Goal: Information Seeking & Learning: Learn about a topic

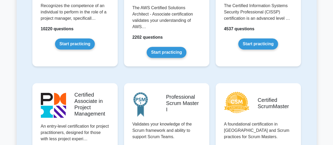
scroll to position [263, 0]
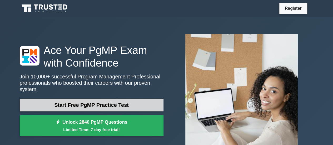
click at [113, 100] on link "Start Free PgMP Practice Test" at bounding box center [92, 105] width 144 height 13
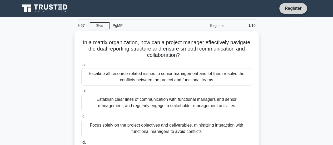
click at [297, 8] on link "Register" at bounding box center [292, 8] width 23 height 7
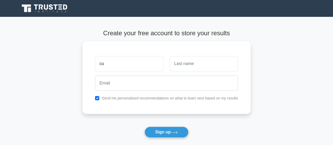
type input "cu"
type input "tri"
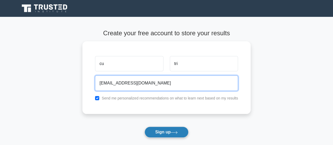
type input "mainguyenorder@gmail.com"
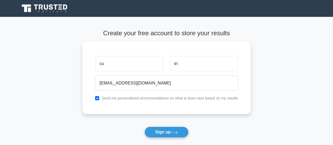
click at [169, 130] on button "Sign up" at bounding box center [166, 132] width 44 height 11
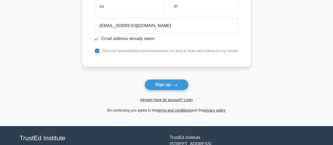
scroll to position [79, 0]
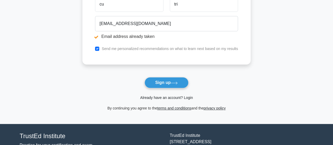
click at [175, 96] on link "Already have an account? Login" at bounding box center [166, 98] width 53 height 4
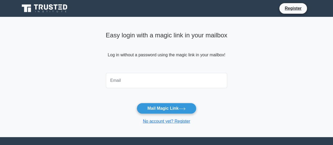
click at [174, 81] on input "email" at bounding box center [167, 80] width 122 height 15
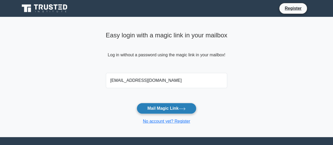
type input "[EMAIL_ADDRESS][DOMAIN_NAME]"
click at [173, 108] on button "Mail Magic Link" at bounding box center [167, 108] width 60 height 11
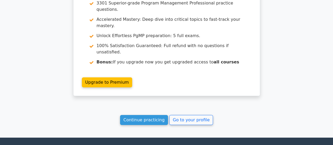
scroll to position [847, 0]
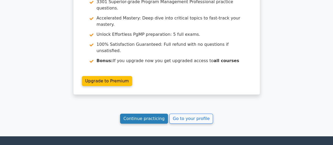
click at [153, 114] on link "Continue practicing" at bounding box center [144, 119] width 48 height 10
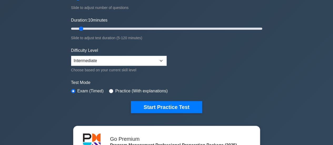
scroll to position [132, 0]
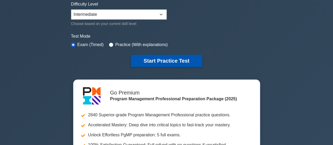
click at [162, 62] on button "Start Practice Test" at bounding box center [166, 61] width 71 height 12
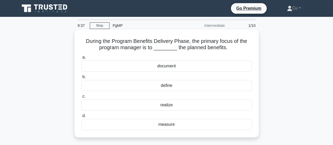
click at [166, 105] on div "realize" at bounding box center [166, 104] width 171 height 11
click at [81, 98] on input "c. realize" at bounding box center [81, 96] width 0 height 3
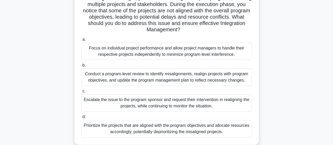
scroll to position [53, 0]
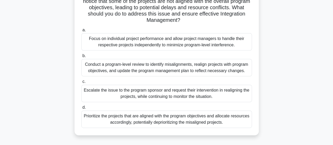
click at [204, 67] on div "Conduct a program-level review to identify misalignments, realign projects with…" at bounding box center [166, 67] width 171 height 17
click at [81, 58] on input "b. Conduct a program-level review to identify misalignments, realign projects w…" at bounding box center [81, 55] width 0 height 3
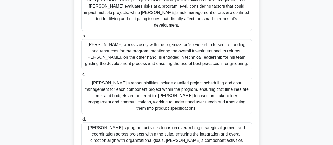
scroll to position [132, 0]
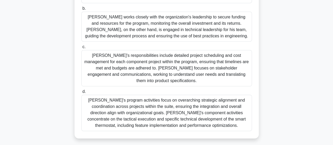
click at [193, 95] on div "Sarah's program activities focus on overarching strategic alignment and coordin…" at bounding box center [166, 113] width 171 height 36
click at [81, 90] on input "d. Sarah's program activities focus on overarching strategic alignment and coor…" at bounding box center [81, 91] width 0 height 3
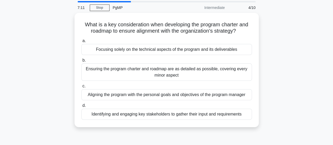
scroll to position [26, 0]
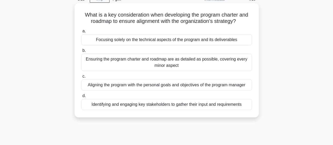
click at [199, 106] on div "Identifying and engaging key stakeholders to gather their input and requirements" at bounding box center [166, 104] width 171 height 11
click at [81, 98] on input "d. Identifying and engaging key stakeholders to gather their input and requirem…" at bounding box center [81, 95] width 0 height 3
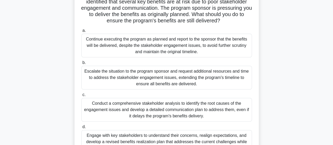
scroll to position [79, 0]
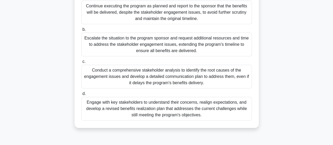
click at [169, 73] on div "Conduct a comprehensive stakeholder analysis to identify the root causes of the…" at bounding box center [166, 77] width 171 height 24
click at [81, 63] on input "c. Conduct a comprehensive stakeholder analysis to identify the root causes of …" at bounding box center [81, 61] width 0 height 3
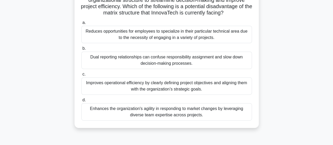
click at [163, 83] on div "Improves operational efficiency by clearly defining project objectives and alig…" at bounding box center [166, 85] width 171 height 17
click at [81, 76] on input "c. Improves operational efficiency by clearly defining project objectives and a…" at bounding box center [81, 74] width 0 height 3
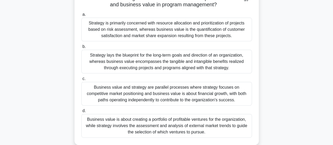
scroll to position [53, 0]
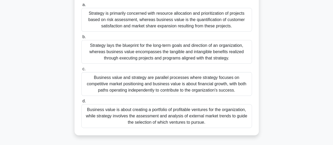
click at [147, 51] on div "Strategy lays the blueprint for the long-term goals and direction of an organiz…" at bounding box center [166, 52] width 171 height 24
click at [81, 39] on input "b. Strategy lays the blueprint for the long-term goals and direction of an orga…" at bounding box center [81, 36] width 0 height 3
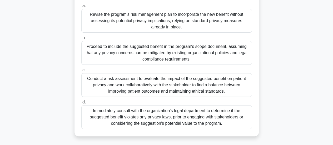
scroll to position [79, 0]
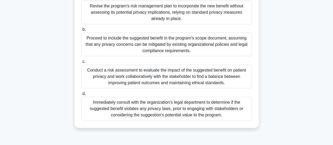
click at [123, 74] on div "Conduct a risk assessment to evaluate the impact of the suggested benefit on pa…" at bounding box center [166, 77] width 171 height 24
click at [81, 63] on input "c. Conduct a risk assessment to evaluate the impact of the suggested benefit on…" at bounding box center [81, 61] width 0 height 3
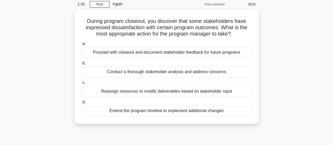
scroll to position [26, 0]
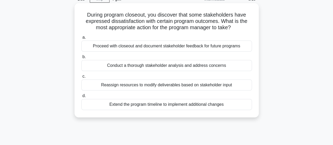
click at [217, 65] on div "Conduct a thorough stakeholder analysis and address concerns" at bounding box center [166, 65] width 171 height 11
click at [81, 59] on input "b. Conduct a thorough stakeholder analysis and address concerns" at bounding box center [81, 56] width 0 height 3
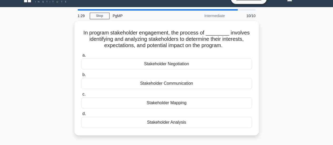
scroll to position [0, 0]
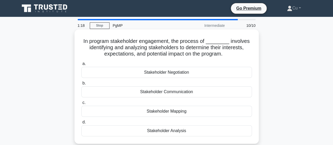
click at [174, 131] on div "Stakeholder Analysis" at bounding box center [166, 130] width 171 height 11
click at [81, 124] on input "d. Stakeholder Analysis" at bounding box center [81, 122] width 0 height 3
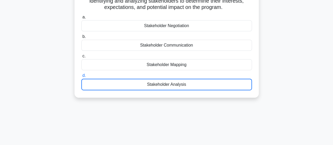
scroll to position [53, 0]
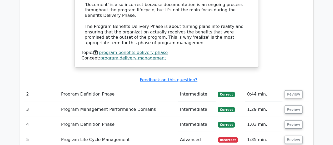
scroll to position [710, 0]
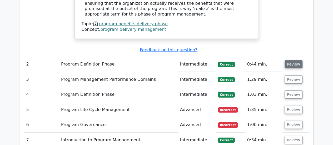
click at [289, 60] on button "Review" at bounding box center [293, 64] width 18 height 8
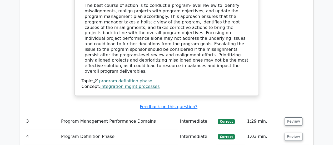
scroll to position [974, 0]
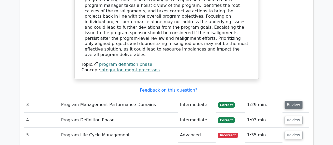
click at [295, 101] on button "Review" at bounding box center [293, 105] width 18 height 8
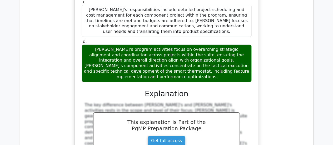
scroll to position [1263, 0]
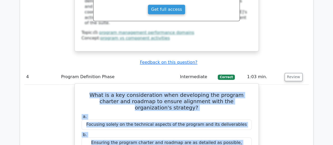
scroll to position [1368, 0]
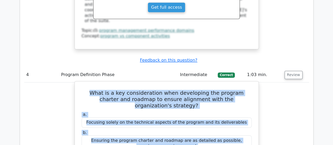
drag, startPoint x: 82, startPoint y: 60, endPoint x: 246, endPoint y: 89, distance: 166.5
copy div "What is a key consideration when developing the program charter and roadmap to …"
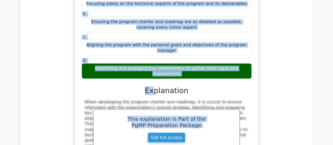
scroll to position [1526, 0]
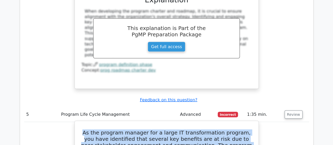
scroll to position [1658, 0]
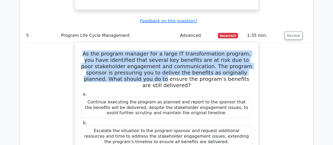
drag, startPoint x: 85, startPoint y: 29, endPoint x: 218, endPoint y: 90, distance: 146.6
copy div "As the program manager for a large IT transformation program, you have identifi…"
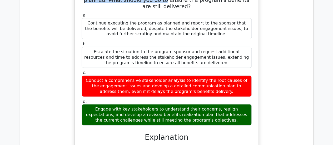
scroll to position [1816, 0]
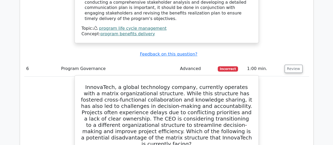
scroll to position [2000, 0]
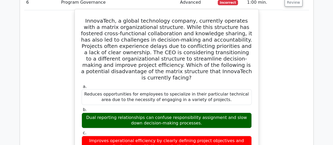
drag, startPoint x: 85, startPoint y: 11, endPoint x: 222, endPoint y: 48, distance: 142.4
click at [222, 48] on div "InnovaTech, a global technology company, currently operates with a matrix organ…" at bounding box center [166, 145] width 179 height 269
copy div "InnovaTech, a global technology company, currently operates with a matrix organ…"
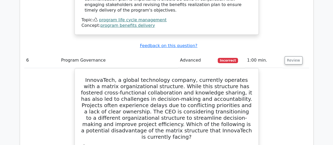
scroll to position [1947, 0]
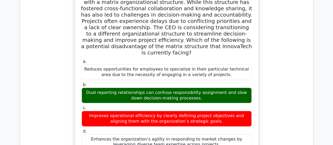
scroll to position [2105, 0]
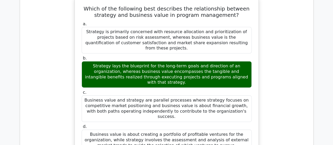
scroll to position [2342, 0]
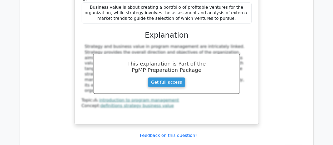
scroll to position [2552, 0]
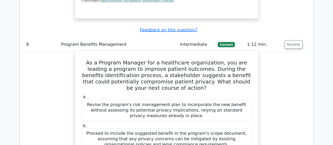
drag, startPoint x: 82, startPoint y: 23, endPoint x: 255, endPoint y: 54, distance: 176.0
copy div "As a Program Manager for a healthcare organization, you are leading a program t…"
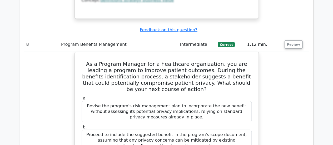
scroll to position [2684, 0]
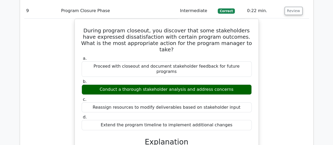
scroll to position [2947, 0]
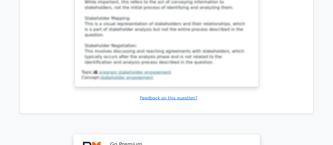
scroll to position [3424, 0]
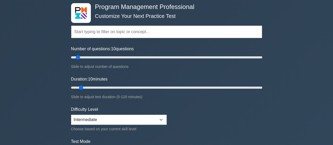
scroll to position [53, 0]
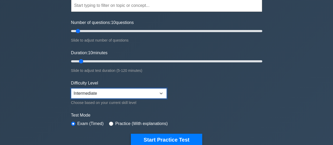
click at [164, 94] on select "Beginner Intermediate Expert" at bounding box center [119, 93] width 96 height 10
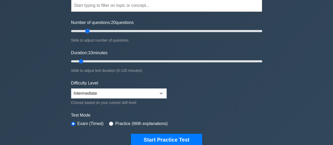
drag, startPoint x: 77, startPoint y: 29, endPoint x: 86, endPoint y: 31, distance: 8.7
type input "20"
click at [86, 31] on input "Number of questions: 20 questions" at bounding box center [166, 31] width 191 height 6
drag, startPoint x: 80, startPoint y: 61, endPoint x: 110, endPoint y: 60, distance: 29.7
type input "30"
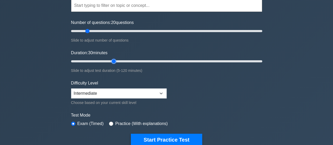
click at [110, 60] on input "Duration: 30 minutes" at bounding box center [166, 61] width 191 height 6
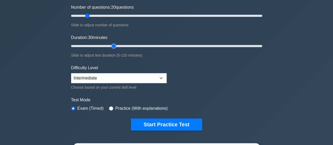
scroll to position [79, 0]
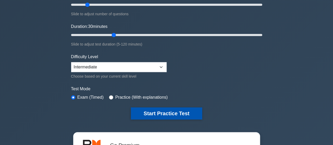
click at [173, 114] on button "Start Practice Test" at bounding box center [166, 113] width 71 height 12
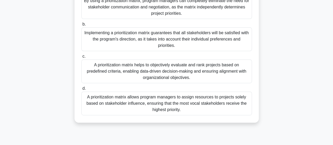
scroll to position [105, 0]
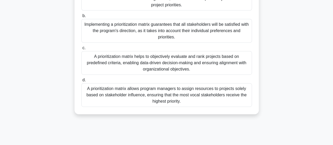
click at [185, 66] on div "A prioritization matrix helps to objectively evaluate and rank projects based o…" at bounding box center [166, 63] width 171 height 24
click at [81, 50] on input "c. A prioritization matrix helps to objectively evaluate and rank projects base…" at bounding box center [81, 47] width 0 height 3
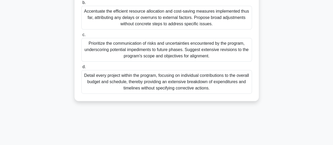
scroll to position [82, 0]
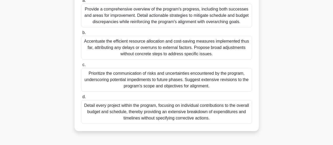
click at [161, 21] on div "Provide a comprehensive overview of the program's progress, including both succ…" at bounding box center [166, 16] width 171 height 24
click at [81, 2] on input "a. Provide a comprehensive overview of the program's progress, including both s…" at bounding box center [81, 0] width 0 height 3
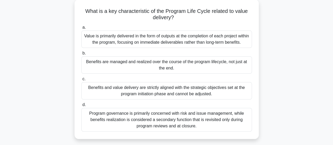
scroll to position [26, 0]
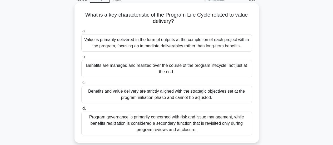
click at [176, 68] on div "Benefits are managed and realized over the course of the program lifecycle, not…" at bounding box center [166, 68] width 171 height 17
click at [81, 59] on input "b. Benefits are managed and realized over the course of the program lifecycle, …" at bounding box center [81, 56] width 0 height 3
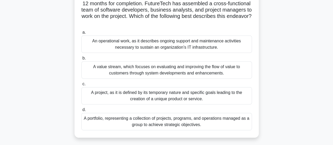
scroll to position [79, 0]
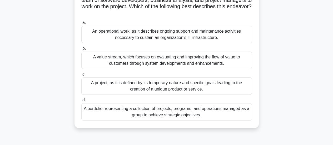
click at [155, 82] on div "A project, as it is defined by its temporary nature and specific goals leading …" at bounding box center [166, 85] width 171 height 17
click at [81, 76] on input "c. A project, as it is defined by its temporary nature and specific goals leadi…" at bounding box center [81, 74] width 0 height 3
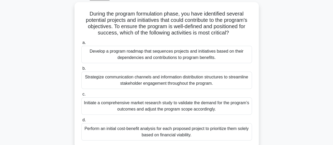
scroll to position [37, 0]
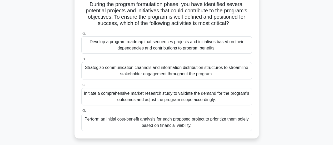
click at [197, 45] on div "Develop a program roadmap that sequences projects and initiatives based on thei…" at bounding box center [166, 44] width 171 height 17
click at [81, 35] on input "a. Develop a program roadmap that sequences projects and initiatives based on t…" at bounding box center [81, 33] width 0 height 3
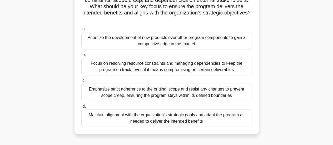
scroll to position [79, 0]
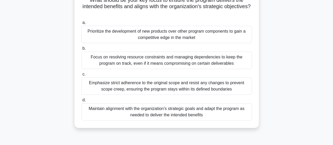
click at [196, 113] on div "Maintain alignment with the organization's strategic goals and adapt the progra…" at bounding box center [166, 111] width 171 height 17
click at [81, 102] on input "d. Maintain alignment with the organization's strategic goals and adapt the pro…" at bounding box center [81, 99] width 0 height 3
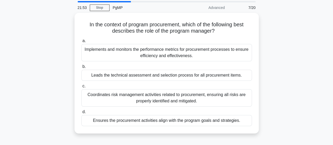
scroll to position [26, 0]
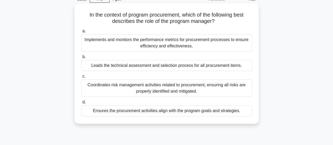
click at [183, 111] on div "Ensures the procurement activities align with the program goals and strategies." at bounding box center [166, 110] width 171 height 11
click at [81, 104] on input "d. Ensures the procurement activities align with the program goals and strategi…" at bounding box center [81, 102] width 0 height 3
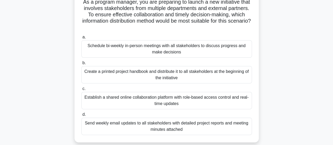
scroll to position [53, 0]
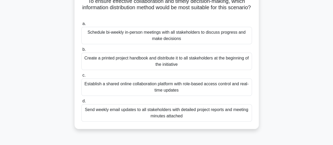
click at [181, 38] on div "Schedule bi-weekly in-person meetings with all stakeholders to discuss progress…" at bounding box center [166, 35] width 171 height 17
click at [81, 26] on input "a. Schedule bi-weekly in-person meetings with all stakeholders to discuss progr…" at bounding box center [81, 23] width 0 height 3
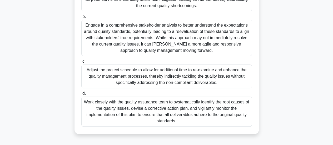
scroll to position [105, 0]
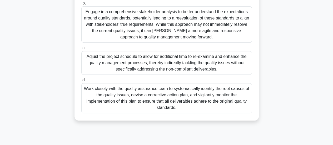
click at [171, 94] on div "Work closely with the quality assurance team to systematically identify the roo…" at bounding box center [166, 98] width 171 height 30
click at [81, 82] on input "d. Work closely with the quality assurance team to systematically identify the …" at bounding box center [81, 79] width 0 height 3
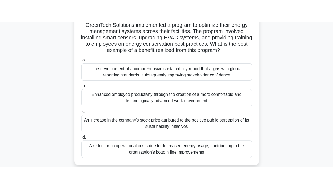
scroll to position [0, 0]
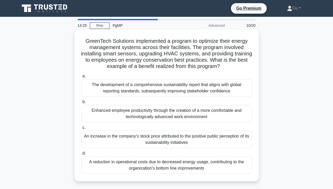
click at [171, 145] on div "A reduction in operational costs due to decreased energy usage, contributing to…" at bounding box center [166, 165] width 171 height 17
click at [81, 145] on input "d. A reduction in operational costs due to decreased energy usage, contributing…" at bounding box center [81, 153] width 0 height 3
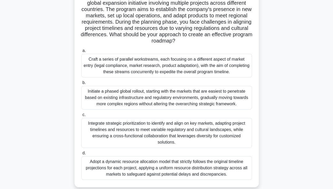
scroll to position [53, 0]
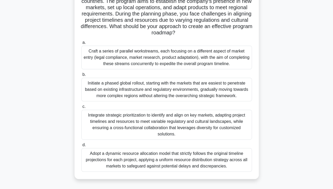
click at [240, 126] on div "Integrate strategic prioritization to identify and align on key markets, adapti…" at bounding box center [166, 125] width 171 height 30
click at [81, 109] on input "c. Integrate strategic prioritization to identify and align on key markets, ada…" at bounding box center [81, 106] width 0 height 3
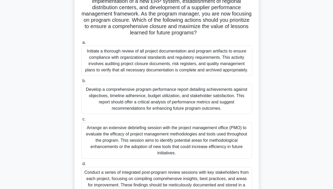
scroll to position [68, 0]
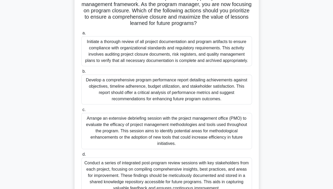
click at [203, 94] on div "Develop a comprehensive program performance report detailing achievements again…" at bounding box center [166, 90] width 171 height 30
click at [81, 73] on input "b. Develop a comprehensive program performance report detailing achievements ag…" at bounding box center [81, 71] width 0 height 3
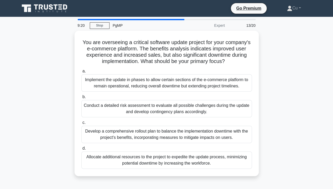
scroll to position [26, 0]
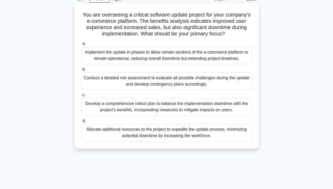
click at [158, 113] on div "Develop a comprehensive rollout plan to balance the implementation downtime wit…" at bounding box center [166, 106] width 171 height 17
click at [81, 97] on input "c. Develop a comprehensive rollout plan to balance the implementation downtime …" at bounding box center [81, 95] width 0 height 3
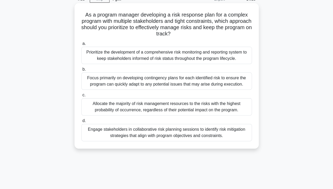
click at [169, 134] on div "Engage stakeholders in collaborative risk planning sessions to identify risk mi…" at bounding box center [166, 132] width 171 height 17
click at [81, 123] on input "d. Engage stakeholders in collaborative risk planning sessions to identify risk…" at bounding box center [81, 120] width 0 height 3
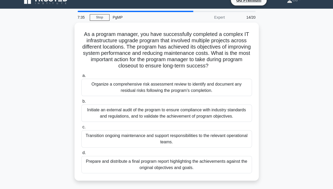
scroll to position [0, 0]
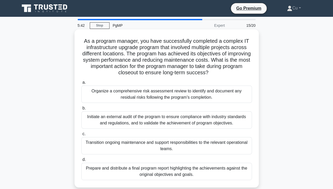
click at [187, 145] on div "Transition ongoing maintenance and support responsibilities to the relevant ope…" at bounding box center [166, 145] width 171 height 17
click at [81, 136] on input "c. Transition ongoing maintenance and support responsibilities to the relevant …" at bounding box center [81, 134] width 0 height 3
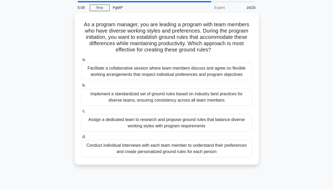
scroll to position [26, 0]
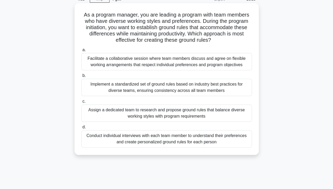
click at [157, 62] on div "Facilitate a collaborative session where team members discuss and agree on flex…" at bounding box center [166, 61] width 171 height 17
click at [81, 52] on input "a. Facilitate a collaborative session where team members discuss and agree on f…" at bounding box center [81, 49] width 0 height 3
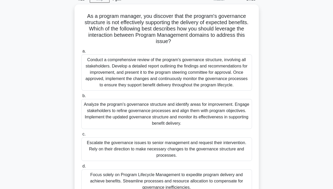
scroll to position [53, 0]
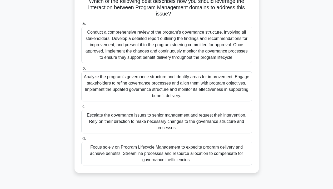
click at [194, 86] on div "Analyze the program's governance structure and identify areas for improvement. …" at bounding box center [166, 87] width 171 height 30
click at [81, 70] on input "b. Analyze the program's governance structure and identify areas for improvemen…" at bounding box center [81, 68] width 0 height 3
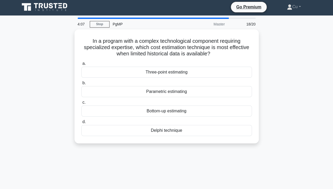
scroll to position [0, 0]
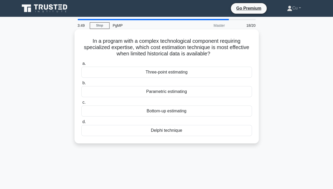
click at [162, 129] on div "Delphi technique" at bounding box center [166, 130] width 171 height 11
click at [81, 124] on input "d. Delphi technique" at bounding box center [81, 122] width 0 height 3
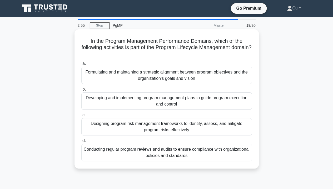
click at [172, 79] on div "Formulating and maintaining a strategic alignment between program objectives an…" at bounding box center [166, 75] width 171 height 17
click at [81, 66] on input "a. Formulating and maintaining a strategic alignment between program objectives…" at bounding box center [81, 63] width 0 height 3
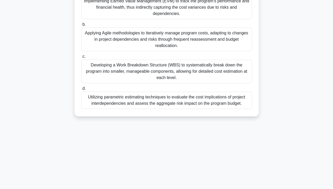
scroll to position [53, 0]
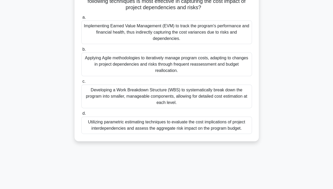
click at [228, 128] on div "Utilizing parametric estimating techniques to evaluate the cost implications of…" at bounding box center [166, 125] width 171 height 17
click at [81, 116] on input "d. Utilizing parametric estimating techniques to evaluate the cost implications…" at bounding box center [81, 113] width 0 height 3
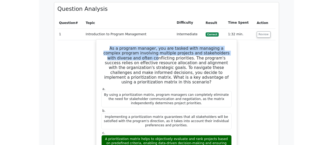
scroll to position [526, 0]
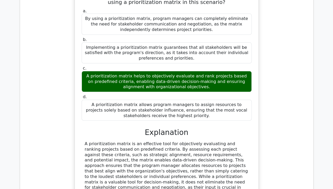
drag, startPoint x: 89, startPoint y: 43, endPoint x: 182, endPoint y: 89, distance: 103.0
click at [182, 89] on div "As a program manager, you are tasked with managing a complex program involving …" at bounding box center [166, 87] width 179 height 278
copy div "As a program manager, you are tasked with managing a complex program involving …"
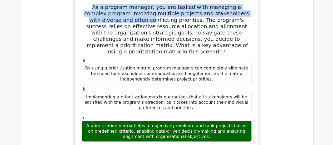
scroll to position [447, 0]
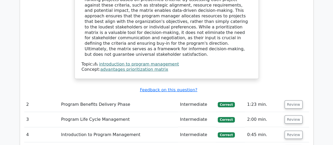
scroll to position [710, 0]
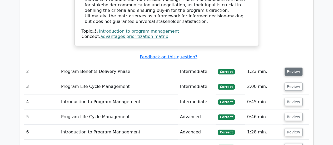
click at [296, 68] on button "Review" at bounding box center [293, 72] width 18 height 8
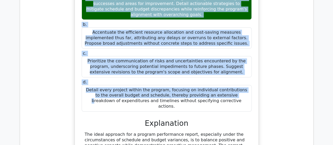
scroll to position [868, 0]
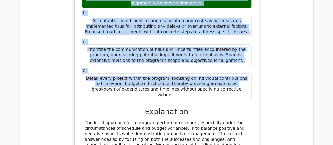
drag, startPoint x: 85, startPoint y: 32, endPoint x: 222, endPoint y: 60, distance: 139.6
click at [222, 60] on div "As the Program Manager for a large IT transformation program, you are preparing…" at bounding box center [166, 52] width 179 height 261
copy div "As the Program Manager for a large IT transformation program, you are preparing…"
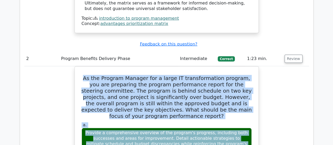
scroll to position [768, 0]
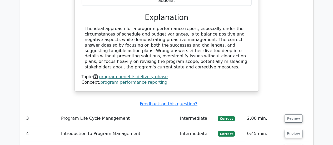
scroll to position [978, 0]
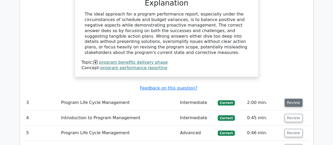
click at [294, 99] on button "Review" at bounding box center [293, 103] width 18 height 8
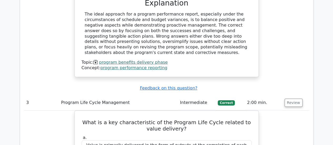
scroll to position [1031, 0]
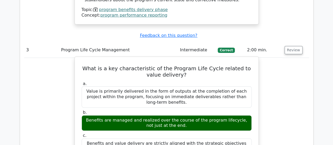
drag, startPoint x: 84, startPoint y: 28, endPoint x: 208, endPoint y: 131, distance: 161.5
copy div "What is a key characteristic of the Program Life Cycle related to value deliver…"
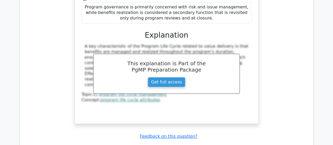
scroll to position [1215, 0]
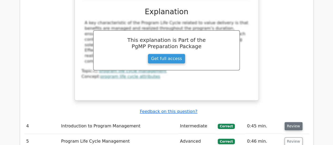
click at [298, 122] on button "Review" at bounding box center [293, 126] width 18 height 8
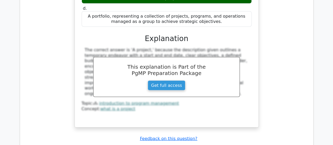
scroll to position [1505, 0]
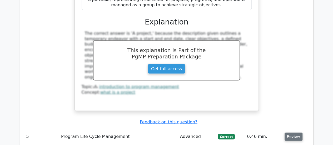
click at [288, 133] on button "Review" at bounding box center [293, 137] width 18 height 8
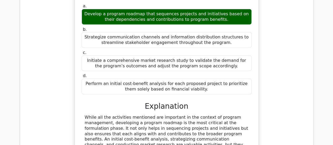
scroll to position [1741, 0]
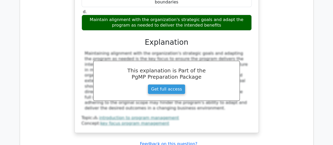
scroll to position [2057, 0]
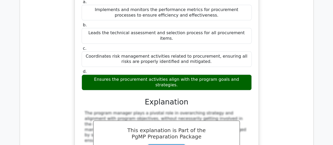
scroll to position [2320, 0]
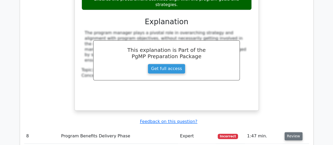
click at [294, 132] on button "Review" at bounding box center [293, 136] width 18 height 8
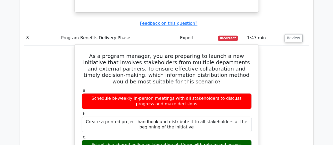
scroll to position [2425, 0]
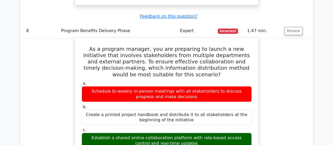
drag, startPoint x: 86, startPoint y: 30, endPoint x: 186, endPoint y: 69, distance: 107.6
copy div "As a program manager, you are preparing to launch a new initiative that involve…"
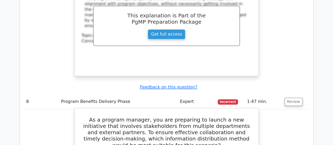
scroll to position [2346, 0]
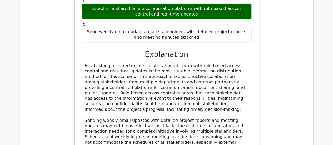
scroll to position [2610, 0]
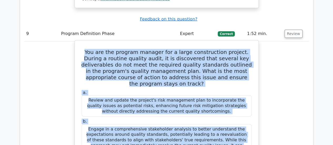
scroll to position [2741, 0]
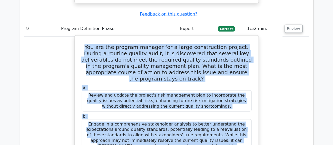
drag, startPoint x: 82, startPoint y: 17, endPoint x: 191, endPoint y: 91, distance: 132.1
copy div "You are the program manager for a large construction project. During a routine …"
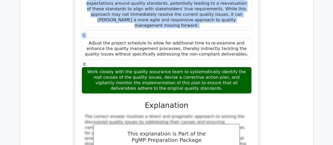
scroll to position [2899, 0]
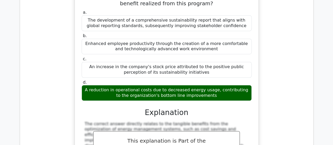
scroll to position [3188, 0]
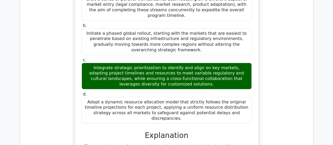
scroll to position [3452, 0]
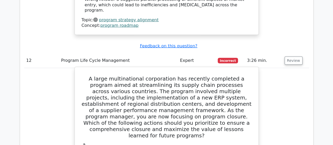
scroll to position [3662, 0]
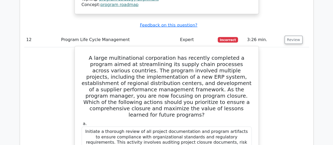
drag, startPoint x: 85, startPoint y: 53, endPoint x: 235, endPoint y: 92, distance: 155.4
copy div "A large multinational corporation has recently completed a program aimed at str…"
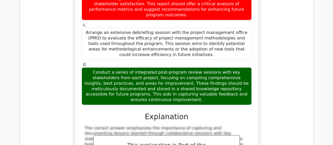
scroll to position [3820, 0]
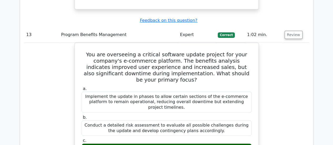
scroll to position [4057, 0]
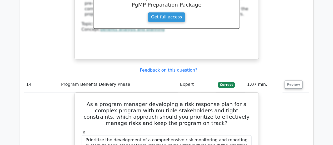
scroll to position [4346, 0]
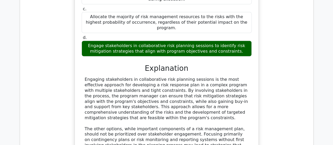
scroll to position [4478, 0]
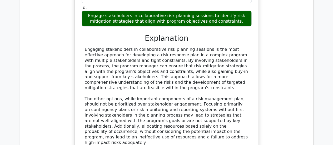
drag, startPoint x: 83, startPoint y: 36, endPoint x: 204, endPoint y: 109, distance: 141.0
copy div "As a program manager, you have successfully completed a complex IT infrastructu…"
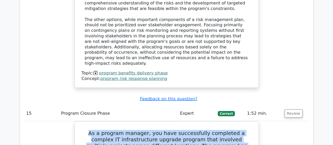
scroll to position [4636, 0]
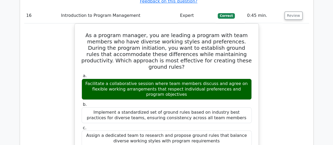
scroll to position [4978, 0]
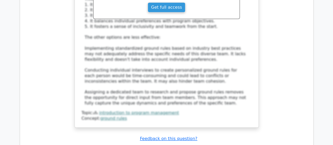
scroll to position [5162, 0]
drag, startPoint x: 85, startPoint y: 15, endPoint x: 212, endPoint y: 65, distance: 136.2
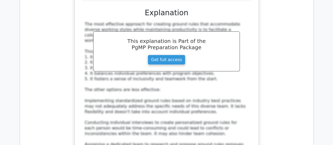
scroll to position [5083, 0]
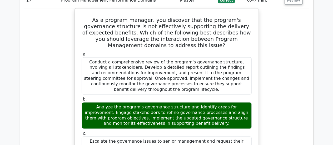
scroll to position [5346, 0]
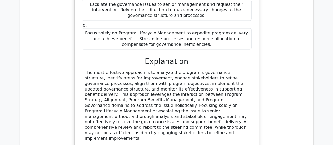
scroll to position [5557, 0]
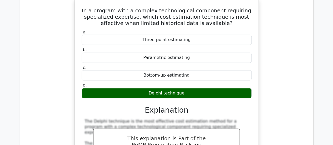
scroll to position [5662, 0]
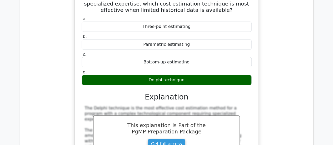
drag, startPoint x: 90, startPoint y: 19, endPoint x: 205, endPoint y: 125, distance: 157.2
copy div "n the Program Management Performance Domains, which of the following activities…"
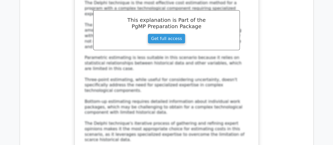
scroll to position [5872, 0]
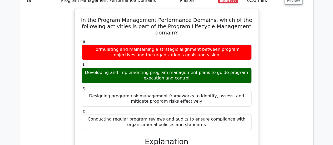
scroll to position [6004, 0]
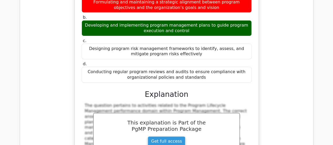
drag, startPoint x: 83, startPoint y: 35, endPoint x: 255, endPoint y: 60, distance: 174.4
copy div "As a program manager, you are responsible for estimating the costs for a comple…"
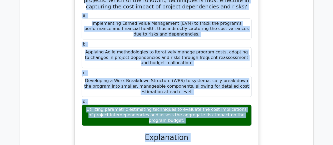
scroll to position [6278, 0]
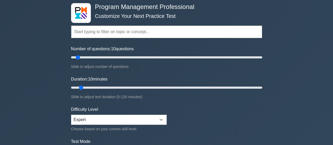
scroll to position [53, 0]
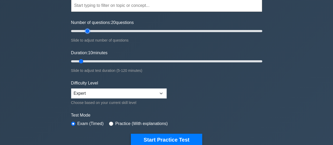
drag, startPoint x: 78, startPoint y: 30, endPoint x: 86, endPoint y: 30, distance: 8.4
type input "20"
click at [86, 30] on input "Number of questions: 20 questions" at bounding box center [166, 31] width 191 height 6
drag, startPoint x: 80, startPoint y: 60, endPoint x: 101, endPoint y: 62, distance: 20.9
click at [101, 62] on input "Duration: 20 minutes" at bounding box center [166, 61] width 191 height 6
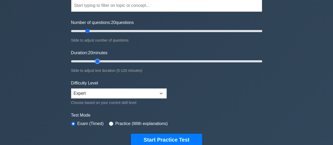
click at [100, 61] on input "Duration: 20 minutes" at bounding box center [166, 61] width 191 height 6
drag, startPoint x: 98, startPoint y: 60, endPoint x: 102, endPoint y: 61, distance: 4.0
type input "25"
click at [102, 61] on input "Duration: 25 minutes" at bounding box center [166, 61] width 191 height 6
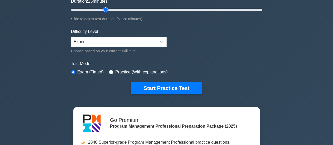
scroll to position [105, 0]
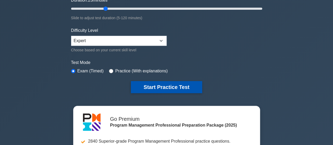
click at [165, 87] on button "Start Practice Test" at bounding box center [166, 87] width 71 height 12
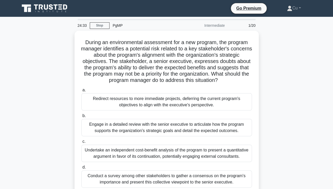
scroll to position [26, 0]
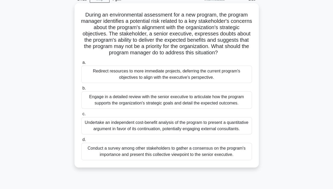
click at [159, 99] on div "Engage in a detailed review with the senior executive to articulate how the pro…" at bounding box center [166, 100] width 171 height 17
click at [81, 90] on input "b. Engage in a detailed review with the senior executive to articulate how the …" at bounding box center [81, 88] width 0 height 3
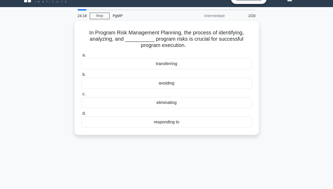
scroll to position [0, 0]
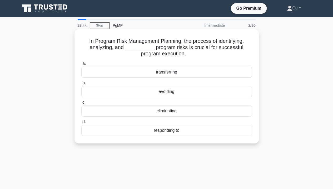
click at [171, 131] on div "responding to" at bounding box center [166, 130] width 171 height 11
click at [81, 124] on input "d. responding to" at bounding box center [81, 122] width 0 height 3
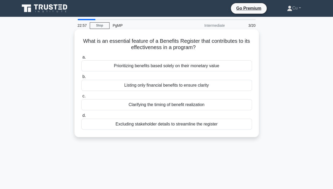
click at [190, 105] on div "Clarifying the timing of benefit realization" at bounding box center [166, 104] width 171 height 11
click at [81, 98] on input "c. Clarifying the timing of benefit realization" at bounding box center [81, 96] width 0 height 3
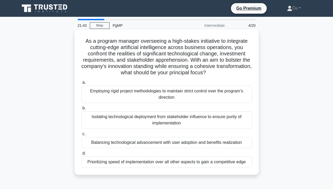
click at [169, 143] on div "Balancing technological advancement with user adoption and benefits realization" at bounding box center [166, 142] width 171 height 11
click at [81, 136] on input "c. Balancing technological advancement with user adoption and benefits realizat…" at bounding box center [81, 134] width 0 height 3
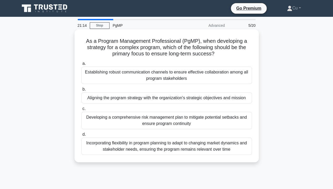
click at [229, 99] on div "Aligning the program strategy with the organization's strategic objectives and …" at bounding box center [166, 98] width 171 height 11
click at [81, 91] on input "b. Aligning the program strategy with the organization's strategic objectives a…" at bounding box center [81, 89] width 0 height 3
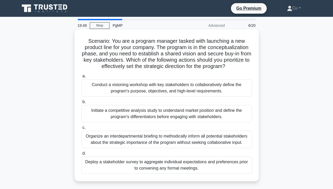
click at [199, 91] on div "Conduct a visioning workshop with key stakeholders to collaboratively define th…" at bounding box center [166, 87] width 171 height 17
click at [81, 78] on input "a. Conduct a visioning workshop with key stakeholders to collaboratively define…" at bounding box center [81, 76] width 0 height 3
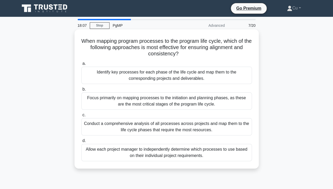
click at [124, 100] on div "Focus primarily on mapping processes to the initiation and planning phases, as …" at bounding box center [166, 101] width 171 height 17
click at [81, 91] on input "b. Focus primarily on mapping processes to the initiation and planning phases, …" at bounding box center [81, 89] width 0 height 3
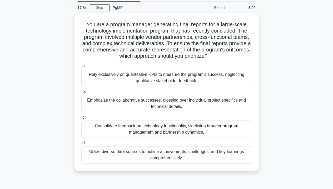
scroll to position [26, 0]
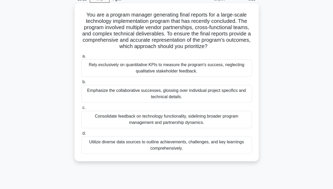
click at [135, 145] on div "Utilize diverse data sources to outline achievements, challenges, and key learn…" at bounding box center [166, 145] width 171 height 17
click at [81, 136] on input "d. Utilize diverse data sources to outline achievements, challenges, and key le…" at bounding box center [81, 133] width 0 height 3
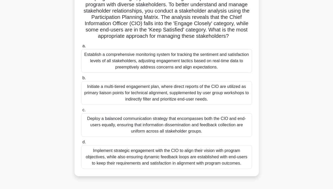
scroll to position [53, 0]
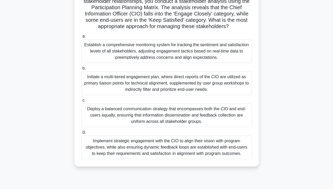
click at [160, 145] on div "Implement strategic engagement with the CIO to align their vision with program …" at bounding box center [166, 148] width 171 height 24
click at [81, 134] on input "d. Implement strategic engagement with the CIO to align their vision with progr…" at bounding box center [81, 132] width 0 height 3
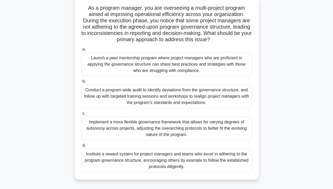
scroll to position [26, 0]
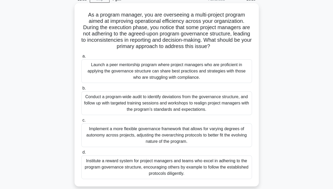
click at [176, 102] on div "Conduct a program-wide audit to identify deviations from the governance structu…" at bounding box center [166, 104] width 171 height 24
click at [81, 90] on input "b. Conduct a program-wide audit to identify deviations from the governance stru…" at bounding box center [81, 88] width 0 height 3
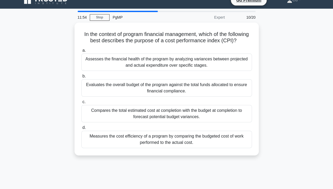
scroll to position [0, 0]
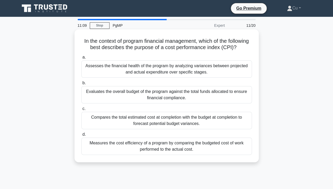
click at [182, 145] on div "Measures the cost efficiency of a program by comparing the budgeted cost of wor…" at bounding box center [166, 146] width 171 height 17
click at [81, 137] on input "d. Measures the cost efficiency of a program by comparing the budgeted cost of …" at bounding box center [81, 134] width 0 height 3
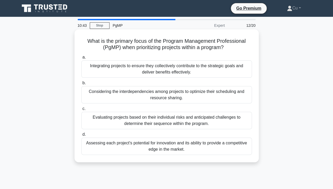
click at [232, 65] on div "Integrating projects to ensure they collectively contribute to the strategic go…" at bounding box center [166, 69] width 171 height 17
click at [81, 59] on input "a. Integrating projects to ensure they collectively contribute to the strategic…" at bounding box center [81, 57] width 0 height 3
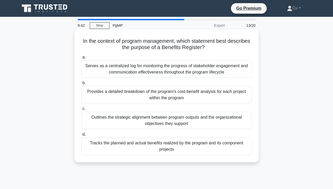
click at [212, 145] on div "Tracks the planned and actual benefits realized by the program and its componen…" at bounding box center [166, 146] width 171 height 17
click at [81, 137] on input "d. Tracks the planned and actual benefits realized by the program and its compo…" at bounding box center [81, 134] width 0 height 3
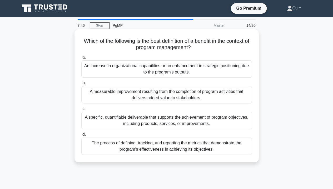
click at [175, 68] on div "An increase in organizational capabilities or an enhancement in strategic posit…" at bounding box center [166, 69] width 171 height 17
click at [81, 59] on input "a. An increase in organizational capabilities or an enhancement in strategic po…" at bounding box center [81, 57] width 0 height 3
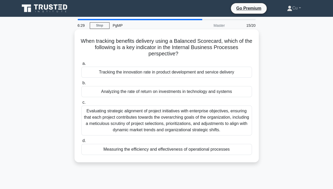
click at [218, 123] on div "Evaluating strategic alignment of project initiatives with enterprise objective…" at bounding box center [166, 121] width 171 height 30
click at [81, 104] on input "c. Evaluating strategic alignment of project initiatives with enterprise object…" at bounding box center [81, 102] width 0 height 3
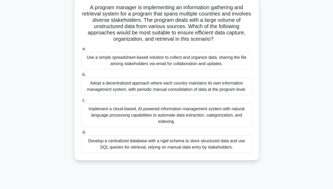
scroll to position [79, 0]
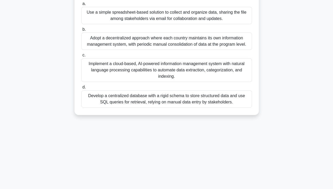
click at [134, 99] on div "Develop a centralized database with a rigid schema to store structured data and…" at bounding box center [166, 99] width 171 height 17
click at [81, 89] on input "d. Develop a centralized database with a rigid schema to store structured data …" at bounding box center [81, 87] width 0 height 3
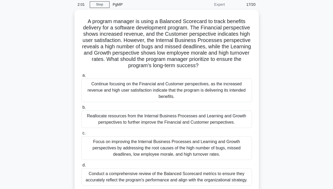
scroll to position [53, 0]
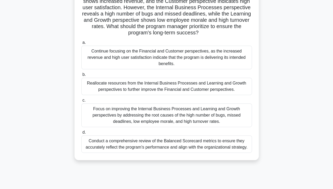
click at [154, 110] on div "Focus on improving the Internal Business Processes and Learning and Growth pers…" at bounding box center [166, 116] width 171 height 24
click at [81, 102] on input "c. Focus on improving the Internal Business Processes and Learning and Growth p…" at bounding box center [81, 100] width 0 height 3
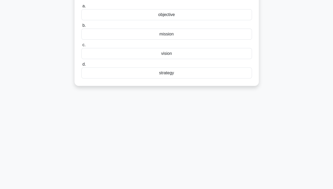
scroll to position [0, 0]
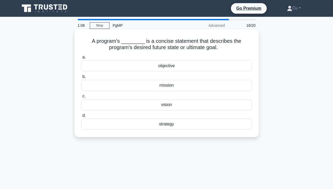
click at [161, 67] on div "objective" at bounding box center [166, 66] width 171 height 11
click at [81, 59] on input "a. objective" at bounding box center [81, 57] width 0 height 3
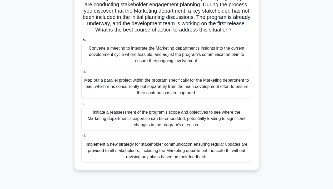
scroll to position [53, 0]
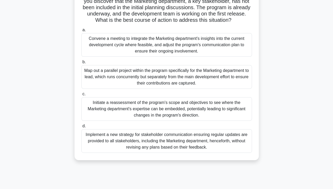
click at [160, 42] on div "Convene a meeting to integrate the Marketing department's insights into the cur…" at bounding box center [166, 45] width 171 height 24
click at [81, 32] on input "a. Convene a meeting to integrate the Marketing department's insights into the …" at bounding box center [81, 29] width 0 height 3
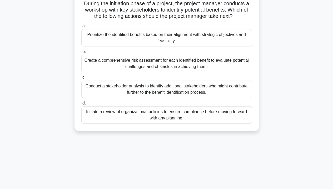
scroll to position [0, 0]
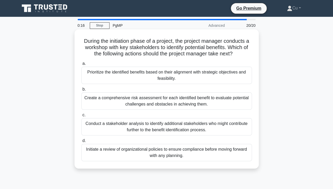
click at [178, 128] on div "Conduct a stakeholder analysis to identify additional stakeholders who might co…" at bounding box center [166, 126] width 171 height 17
click at [81, 117] on input "c. Conduct a stakeholder analysis to identify additional stakeholders who might…" at bounding box center [81, 115] width 0 height 3
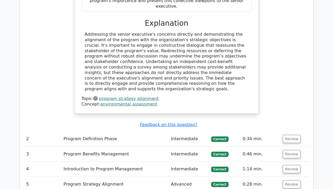
scroll to position [658, 0]
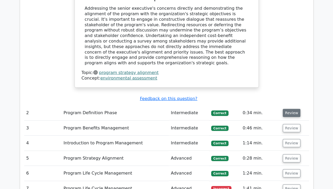
click at [290, 109] on button "Review" at bounding box center [292, 113] width 18 height 8
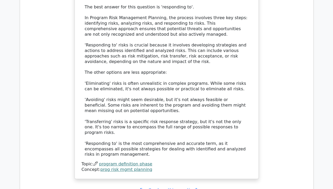
scroll to position [974, 0]
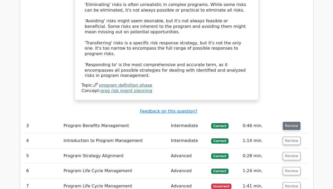
click at [287, 122] on button "Review" at bounding box center [292, 126] width 18 height 8
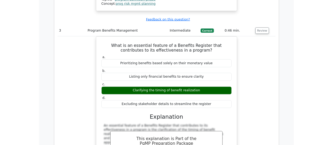
scroll to position [1052, 0]
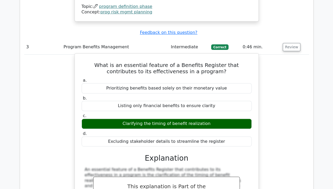
drag, startPoint x: 82, startPoint y: 8, endPoint x: 226, endPoint y: 85, distance: 163.4
click at [226, 85] on div "What is an essential feature of a Benefits Register that contributes to its eff…" at bounding box center [166, 165] width 179 height 218
copy div "What is an essential feature of a Benefits Register that contributes to its eff…"
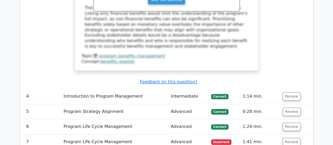
scroll to position [1263, 0]
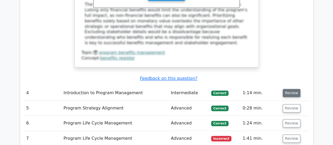
click at [289, 89] on button "Review" at bounding box center [292, 93] width 18 height 8
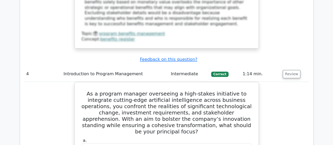
scroll to position [1289, 0]
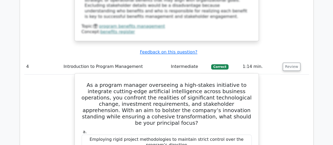
drag, startPoint x: 83, startPoint y: 18, endPoint x: 247, endPoint y: 132, distance: 199.2
copy div "Lo i dolorsi ametcon adipiscing e sedd-eiusmo temporinci ut laboreetd magnaal-e…"
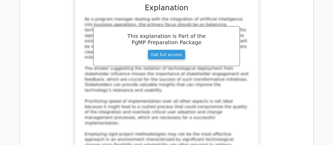
scroll to position [1552, 0]
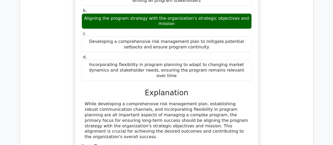
scroll to position [1789, 0]
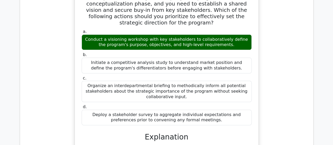
scroll to position [2026, 0]
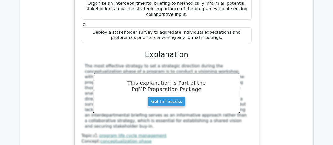
scroll to position [2105, 0]
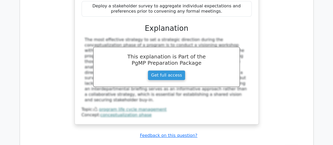
drag, startPoint x: 82, startPoint y: 17, endPoint x: 212, endPoint y: 126, distance: 169.6
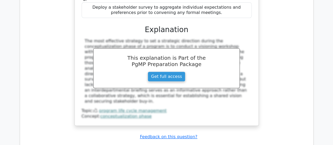
copy div "When mapping program processes to the program life cycle, which of the followin…"
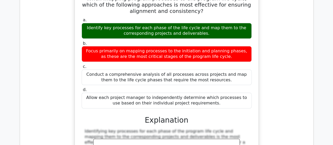
scroll to position [2315, 0]
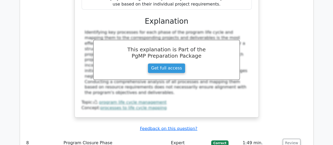
scroll to position [2368, 0]
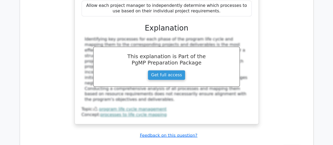
drag, startPoint x: 84, startPoint y: 8, endPoint x: 186, endPoint y: 132, distance: 160.4
copy div "You are a program manager generating final reports for a large-scale technology…"
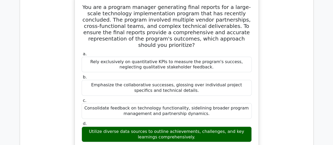
scroll to position [2552, 0]
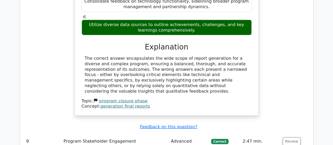
scroll to position [2710, 0]
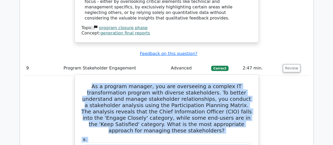
drag, startPoint x: 98, startPoint y: 21, endPoint x: 153, endPoint y: 48, distance: 60.4
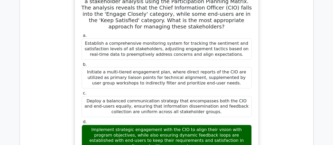
scroll to position [2842, 0]
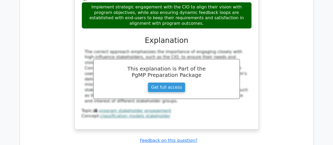
scroll to position [2947, 0]
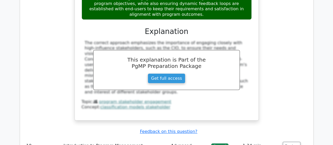
drag, startPoint x: 87, startPoint y: 38, endPoint x: 191, endPoint y: 130, distance: 139.1
copy div "Lo i dolorsi ametcon, adi eli seddoeiusm t incid-utlabor etdolor magna al enima…"
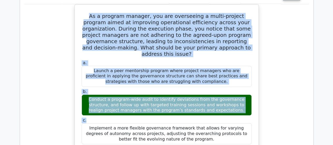
scroll to position [3105, 0]
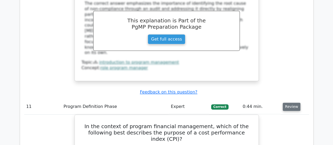
scroll to position [3368, 0]
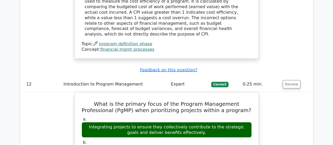
scroll to position [3605, 0]
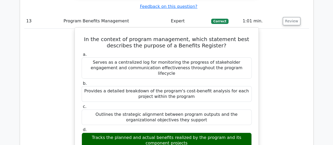
scroll to position [3894, 0]
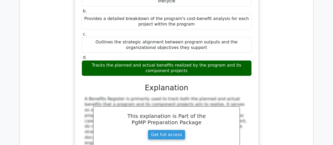
scroll to position [3947, 0]
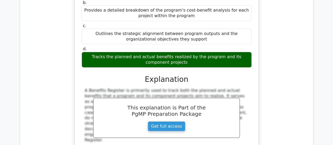
drag, startPoint x: 81, startPoint y: 12, endPoint x: 226, endPoint y: 111, distance: 175.7
copy div "Which of the following is the best definition of a benefit in the context of pr…"
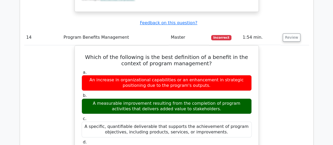
scroll to position [4105, 0]
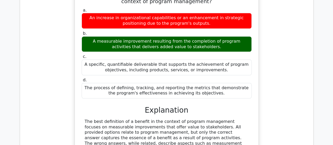
scroll to position [4157, 0]
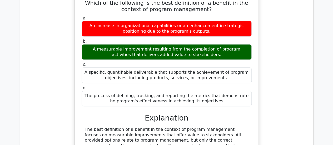
drag, startPoint x: 84, startPoint y: 30, endPoint x: 252, endPoint y: 129, distance: 194.5
copy div "When tracking benefits delivery using a Balanced Scorecard, which of the follow…"
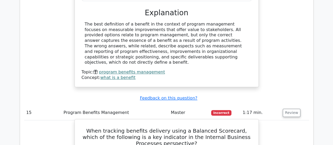
scroll to position [4341, 0]
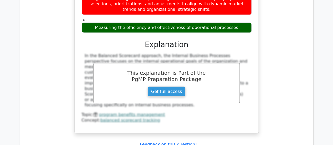
scroll to position [4473, 0]
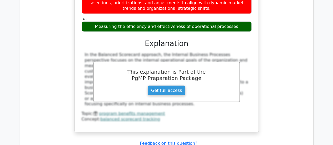
drag, startPoint x: 86, startPoint y: 17, endPoint x: 239, endPoint y: 92, distance: 170.4
copy div "A program manager is implementing an information gathering and retrieval system…"
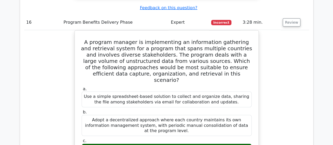
scroll to position [4631, 0]
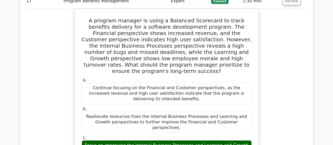
scroll to position [4947, 0]
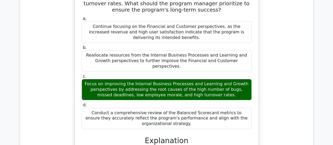
scroll to position [4973, 0]
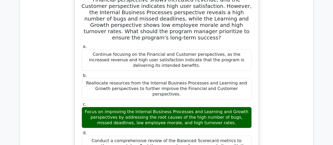
drag, startPoint x: 90, startPoint y: 35, endPoint x: 195, endPoint y: 118, distance: 134.1
copy div "A program's ________ is a concise statement that describes the program's desire…"
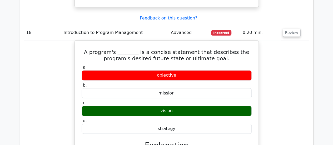
scroll to position [5262, 0]
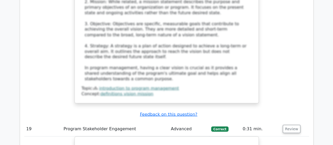
scroll to position [5499, 0]
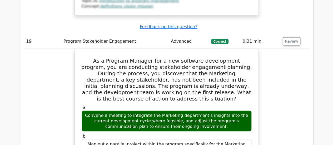
scroll to position [5604, 0]
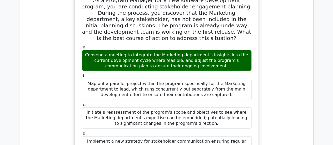
drag, startPoint x: 80, startPoint y: 18, endPoint x: 214, endPoint y: 126, distance: 171.6
copy div "During the initiation phase of a project, the project manager conducts a worksh…"
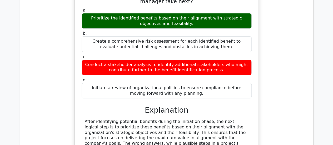
scroll to position [5947, 0]
